Goal: Transaction & Acquisition: Purchase product/service

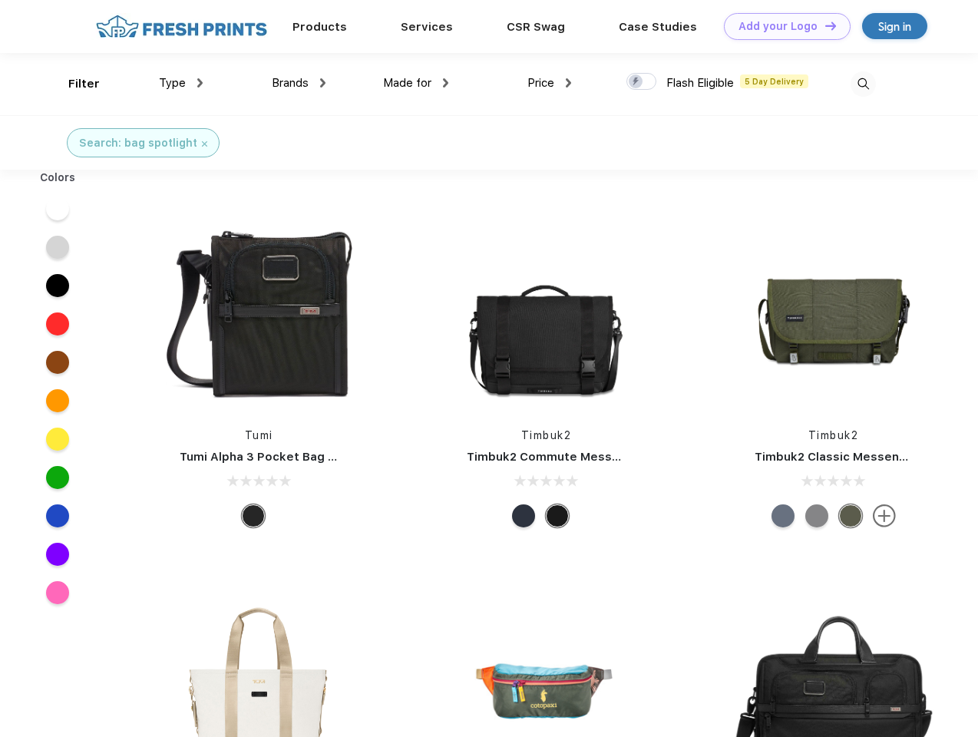
click at [781, 26] on link "Add your Logo Design Tool" at bounding box center [787, 26] width 127 height 27
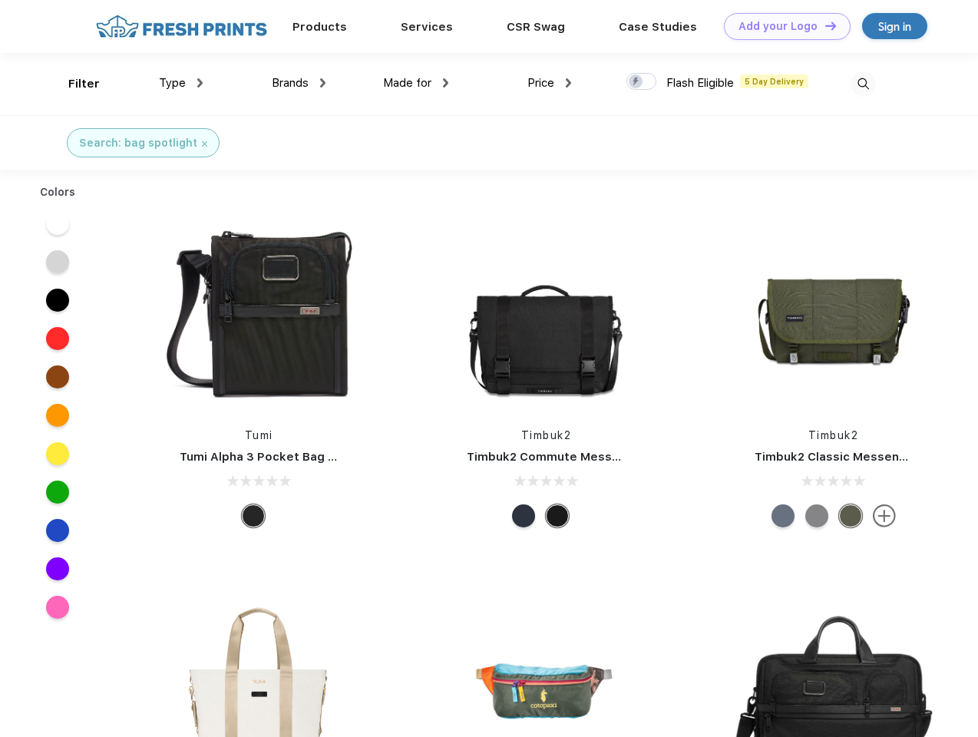
click at [0, 0] on div "Design Tool" at bounding box center [0, 0] width 0 height 0
click at [824, 25] on link "Add your Logo Design Tool" at bounding box center [787, 26] width 127 height 27
click at [74, 84] on div "Filter" at bounding box center [83, 84] width 31 height 18
click at [181, 83] on span "Type" at bounding box center [172, 83] width 27 height 14
click at [299, 83] on span "Brands" at bounding box center [290, 83] width 37 height 14
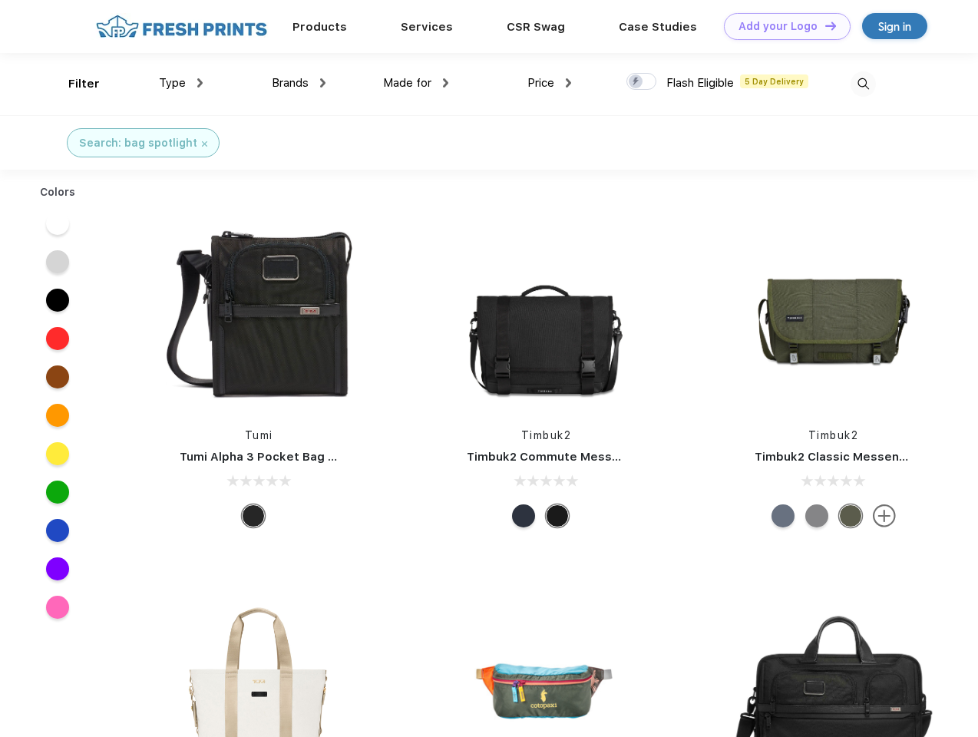
click at [416, 83] on span "Made for" at bounding box center [407, 83] width 48 height 14
click at [550, 83] on span "Price" at bounding box center [540, 83] width 27 height 14
click at [642, 82] on div at bounding box center [641, 81] width 30 height 17
click at [636, 82] on input "checkbox" at bounding box center [631, 77] width 10 height 10
click at [863, 84] on img at bounding box center [862, 83] width 25 height 25
